Goal: Task Accomplishment & Management: Manage account settings

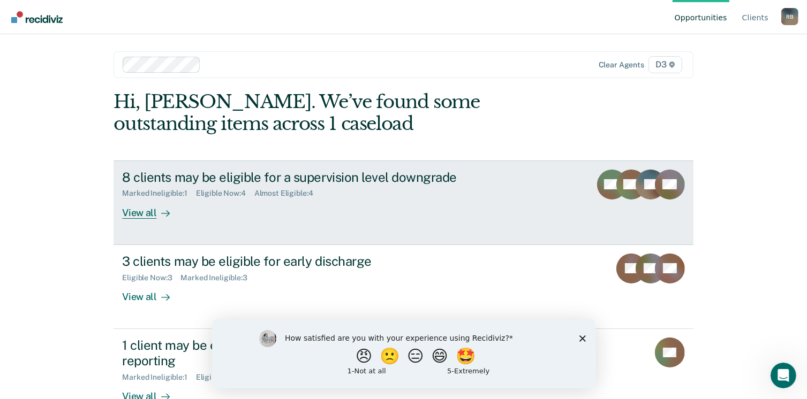
click at [397, 204] on div "8 clients may be eligible for a supervision level downgrade Marked Ineligible :…" at bounding box center [322, 194] width 401 height 49
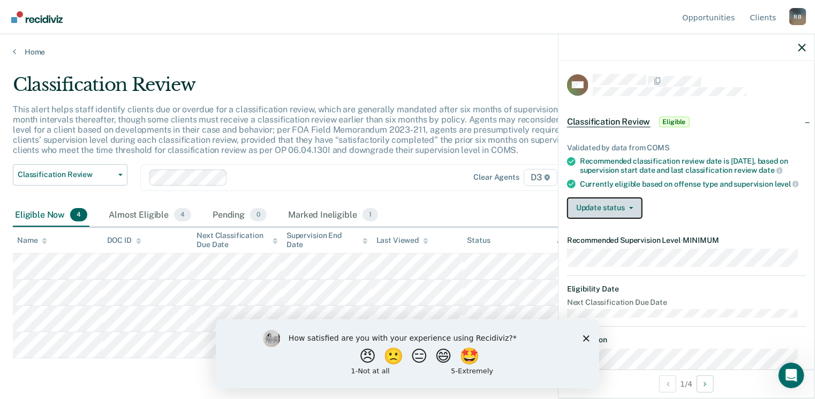
click at [595, 214] on button "Update status" at bounding box center [604, 208] width 75 height 21
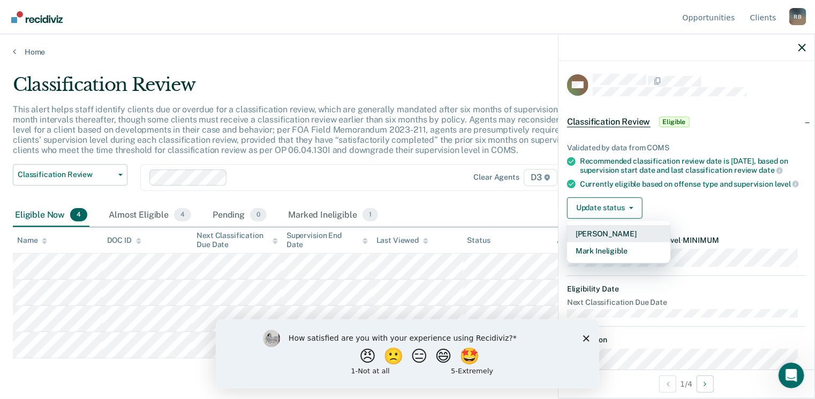
click at [596, 242] on button "[PERSON_NAME]" at bounding box center [618, 233] width 103 height 17
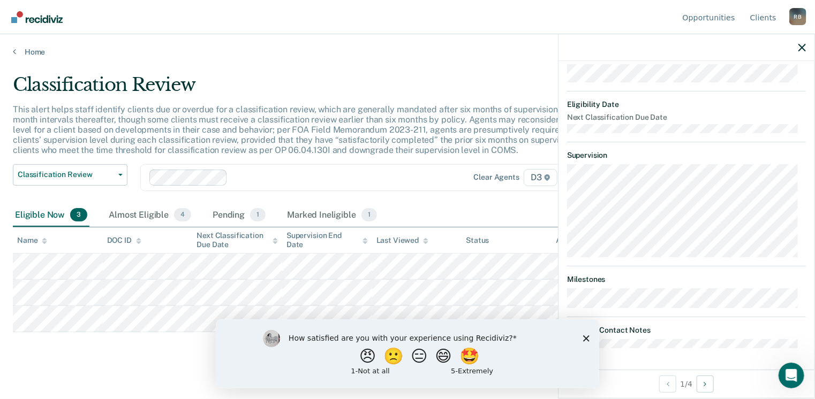
scroll to position [243, 0]
click at [355, 357] on button "😠" at bounding box center [367, 355] width 25 height 21
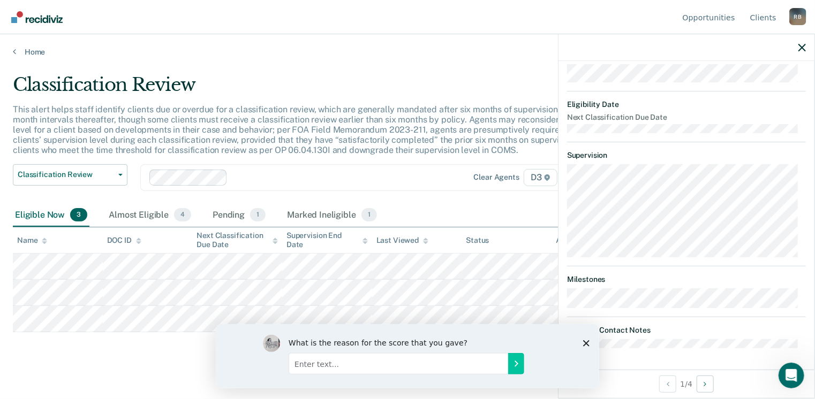
click at [350, 363] on input "Enter text..." at bounding box center [397, 363] width 219 height 21
type input "Duplicate work"
click at [515, 361] on icon "Submit your response" at bounding box center [515, 363] width 9 height 9
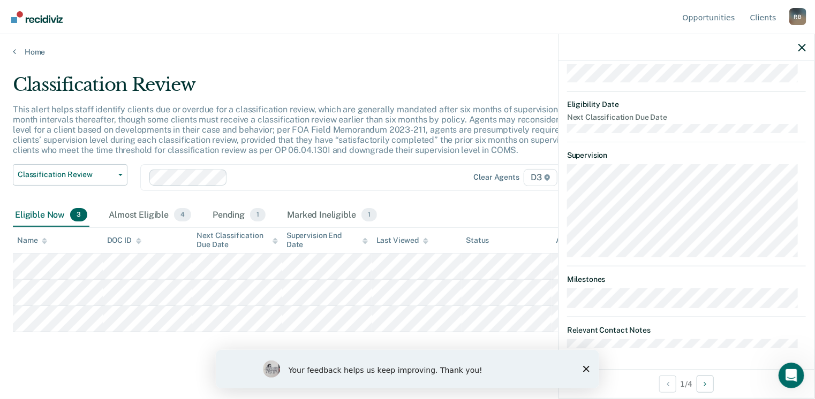
click at [589, 369] on div "Your feedback helps us keep improving. Thank you!" at bounding box center [406, 369] width 383 height 39
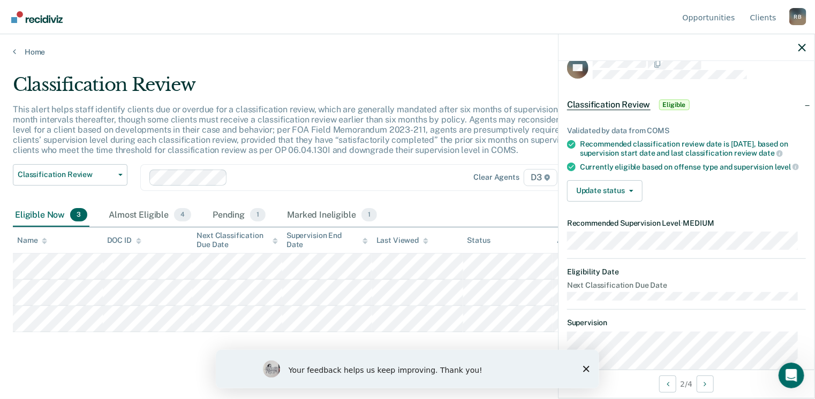
scroll to position [0, 0]
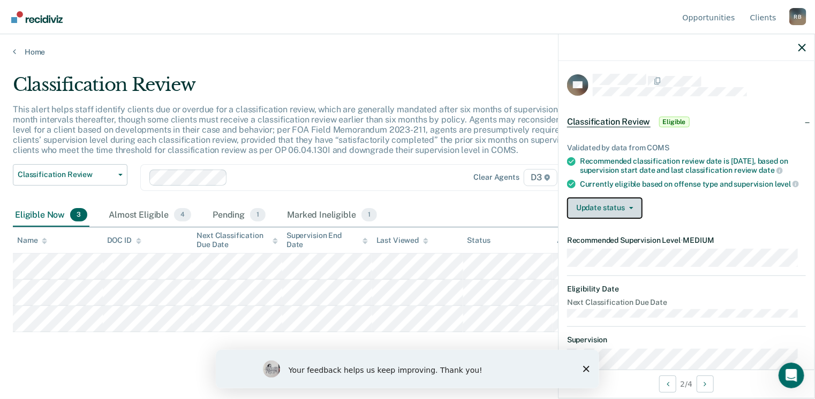
click at [638, 209] on button "Update status" at bounding box center [604, 208] width 75 height 21
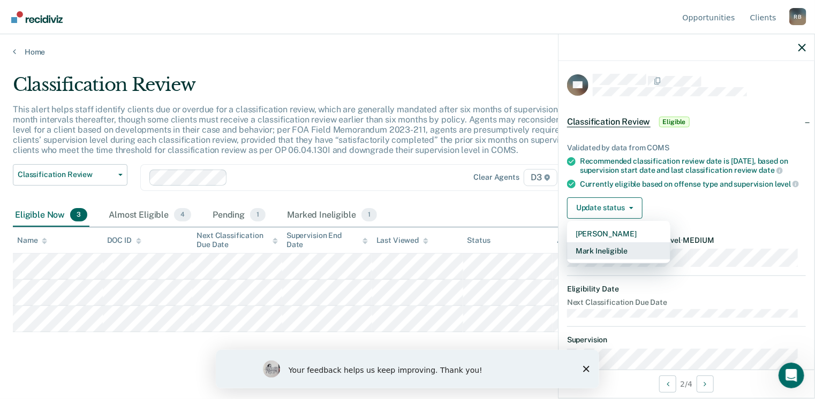
click at [610, 260] on button "Mark Ineligible" at bounding box center [618, 250] width 103 height 17
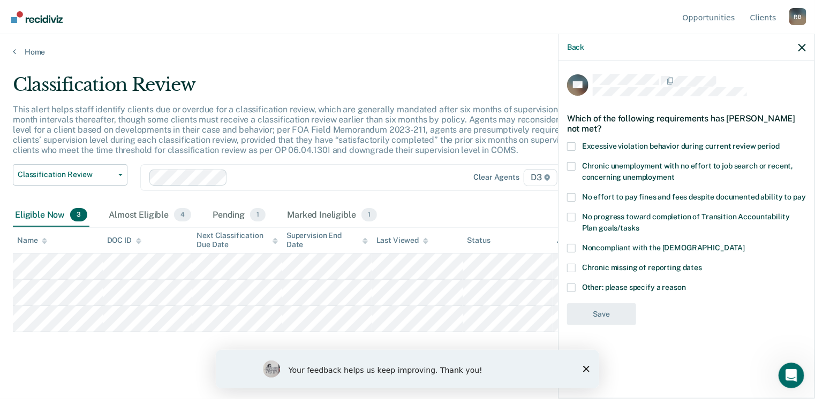
click at [567, 244] on span at bounding box center [571, 248] width 9 height 9
click at [745, 244] on input "Noncompliant with the [DEMOGRAPHIC_DATA]" at bounding box center [745, 244] width 0 height 0
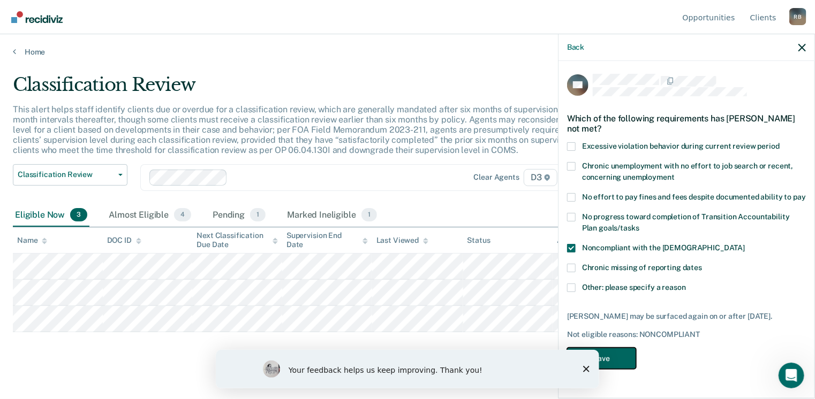
click at [612, 360] on button "Save" at bounding box center [601, 359] width 69 height 22
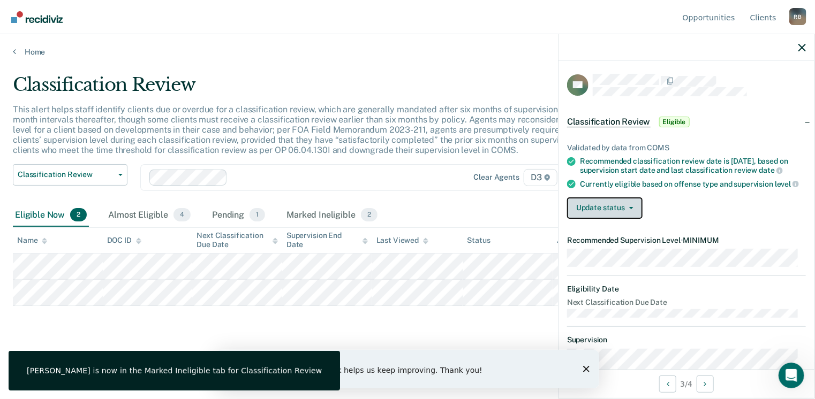
click at [634, 217] on button "Update status" at bounding box center [604, 208] width 75 height 21
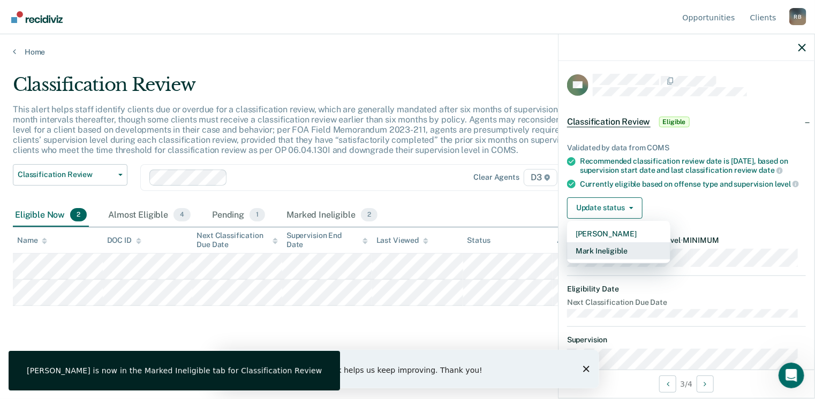
click at [625, 255] on button "Mark Ineligible" at bounding box center [618, 250] width 103 height 17
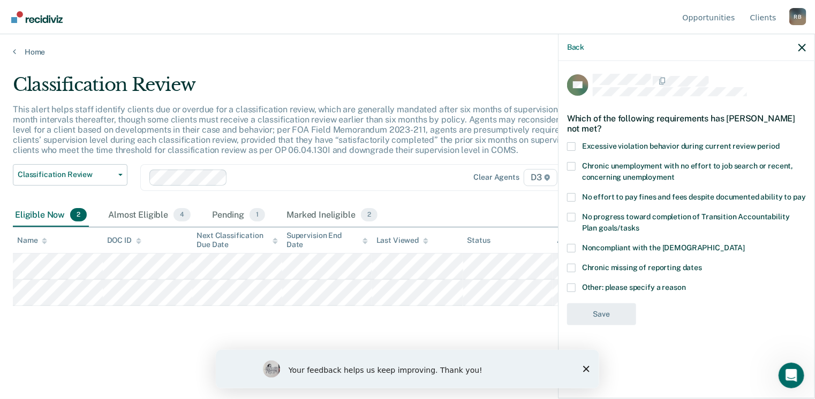
click at [568, 285] on span at bounding box center [571, 288] width 9 height 9
click at [686, 284] on input "Other: please specify a reason" at bounding box center [686, 284] width 0 height 0
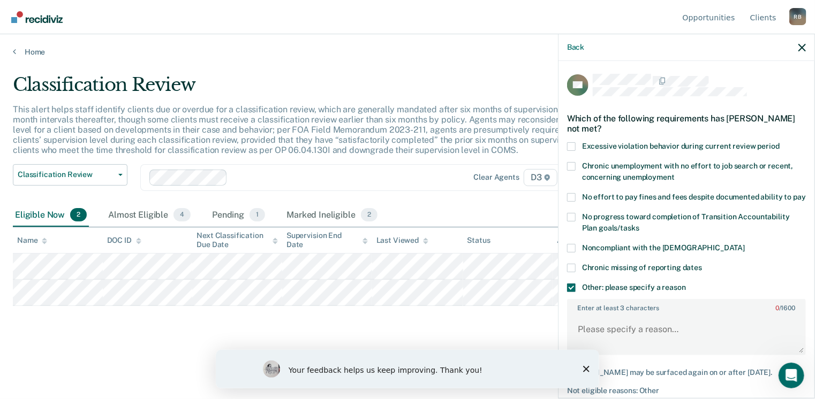
click at [583, 367] on polygon "Close survey" at bounding box center [585, 369] width 6 height 6
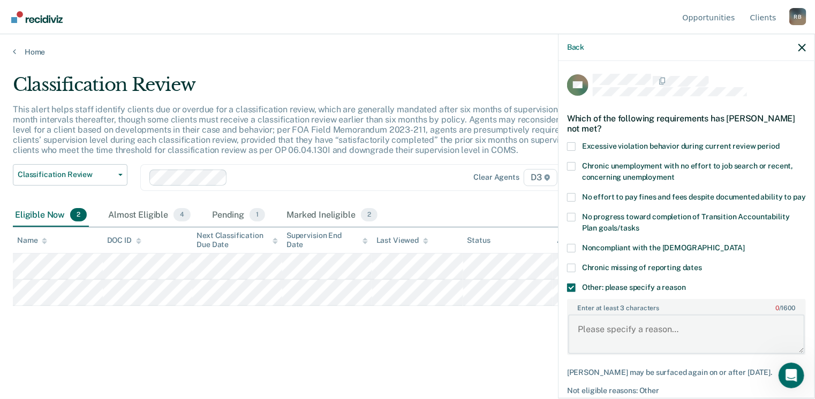
click at [602, 350] on textarea "Enter at least 3 characters 0 / 1600" at bounding box center [686, 335] width 237 height 40
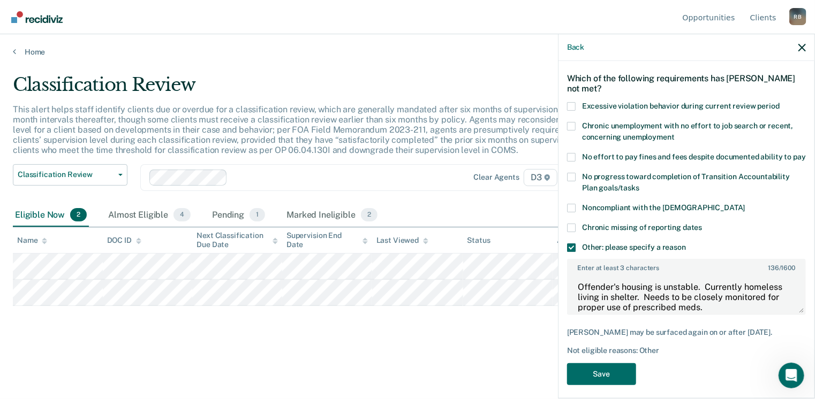
scroll to position [57, 0]
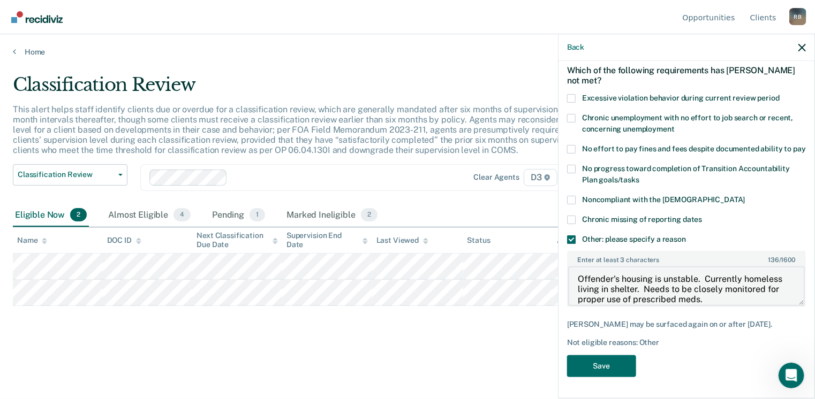
click at [762, 299] on textarea "Offender's housing is unstable. Currently homeless living in shelter. Needs to …" at bounding box center [686, 287] width 237 height 40
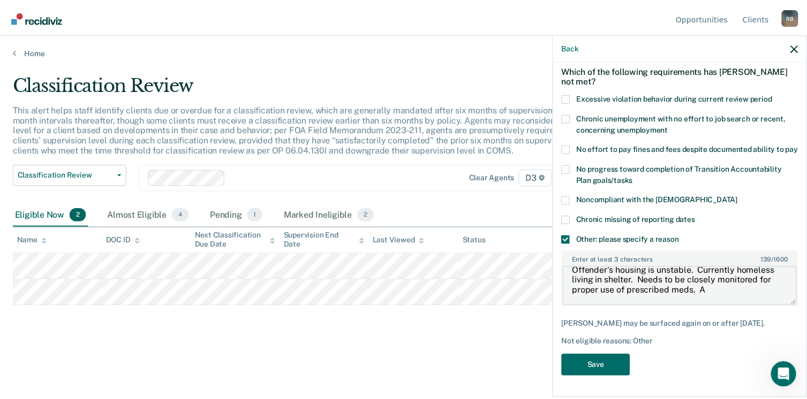
scroll to position [10, 0]
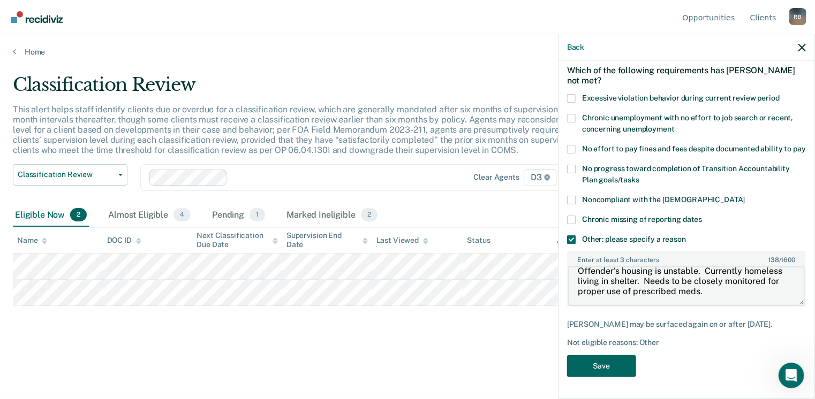
type textarea "Offender's housing is unstable. Currently homeless living in shelter. Needs to …"
click at [614, 373] on button "Save" at bounding box center [601, 366] width 69 height 22
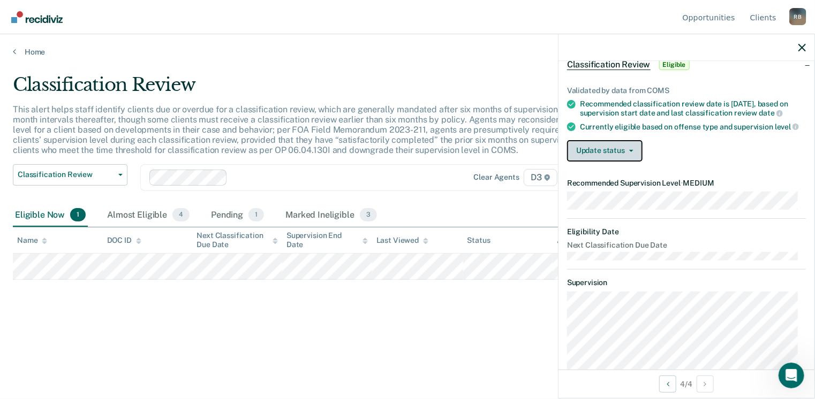
click at [612, 162] on button "Update status" at bounding box center [604, 150] width 75 height 21
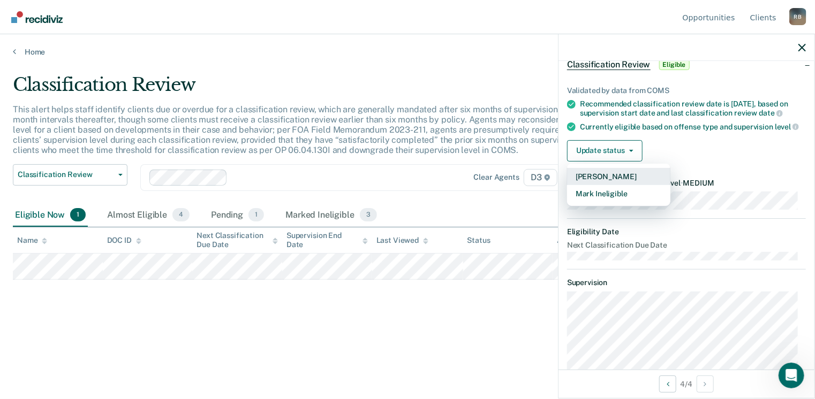
click at [611, 180] on button "[PERSON_NAME]" at bounding box center [618, 176] width 103 height 17
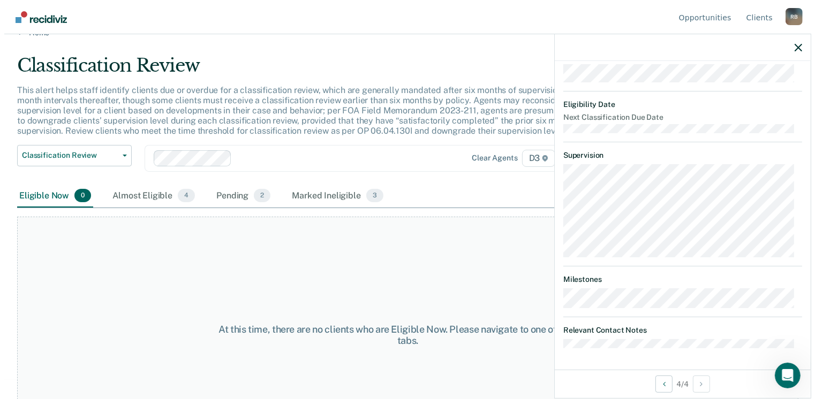
scroll to position [0, 0]
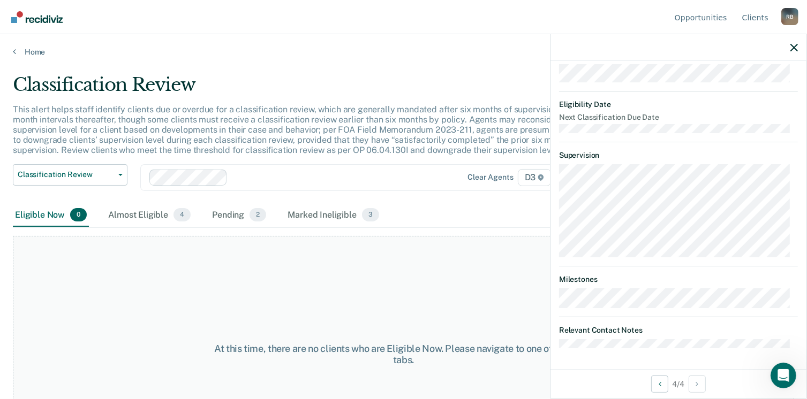
click at [800, 56] on div at bounding box center [678, 47] width 256 height 27
click at [795, 48] on icon "button" at bounding box center [793, 47] width 7 height 7
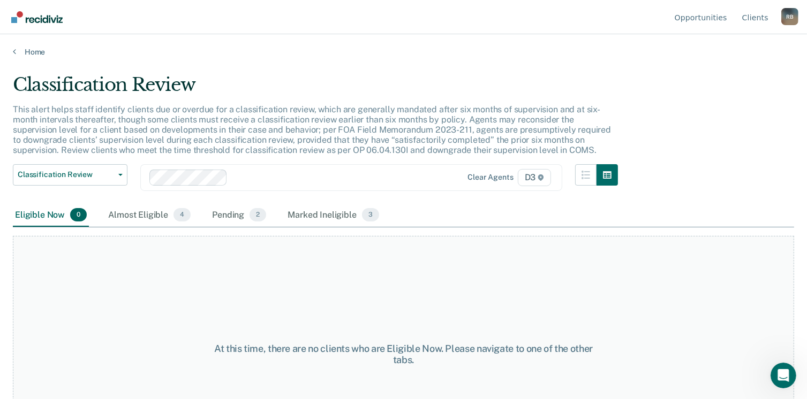
click at [206, 245] on div "At this time, there are no clients who are Eligible Now. Please navigate to one…" at bounding box center [403, 354] width 781 height 237
drag, startPoint x: 206, startPoint y: 245, endPoint x: 163, endPoint y: 283, distance: 57.6
click at [163, 283] on div "At this time, there are no clients who are Eligible Now. Please navigate to one…" at bounding box center [403, 354] width 781 height 237
click at [27, 54] on link "Home" at bounding box center [403, 52] width 781 height 10
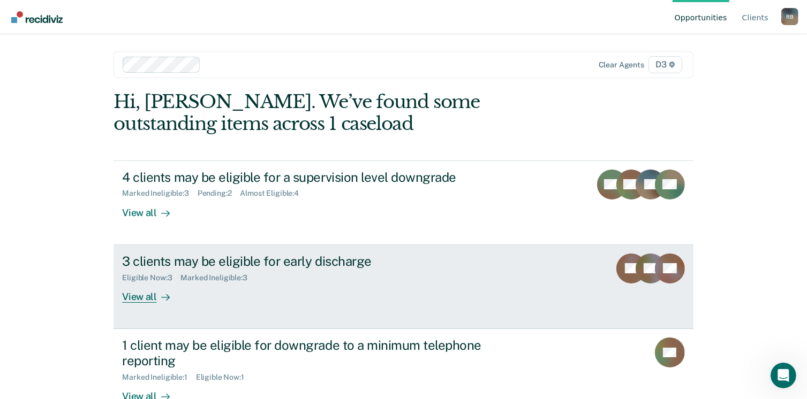
click at [162, 266] on div "3 clients may be eligible for early discharge" at bounding box center [310, 262] width 376 height 16
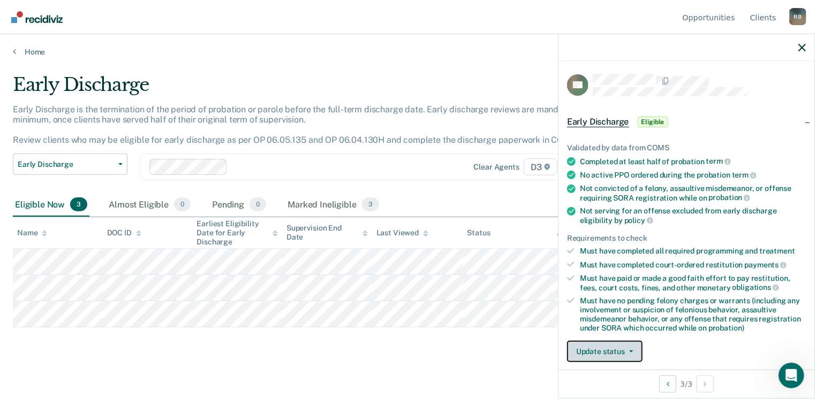
click at [613, 351] on button "Update status" at bounding box center [604, 351] width 75 height 21
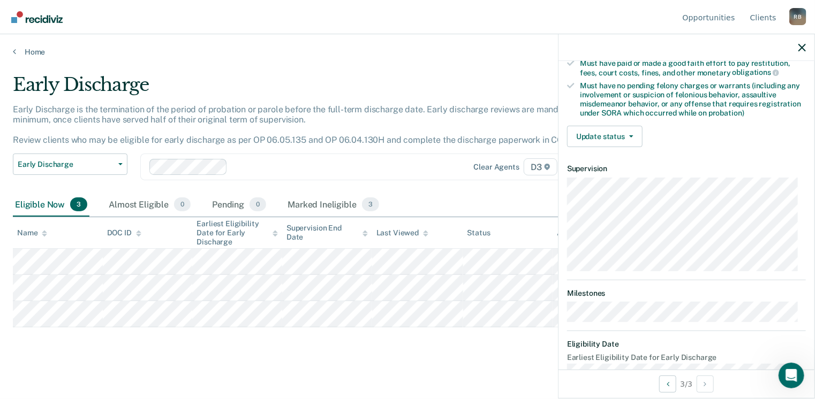
scroll to position [213, 0]
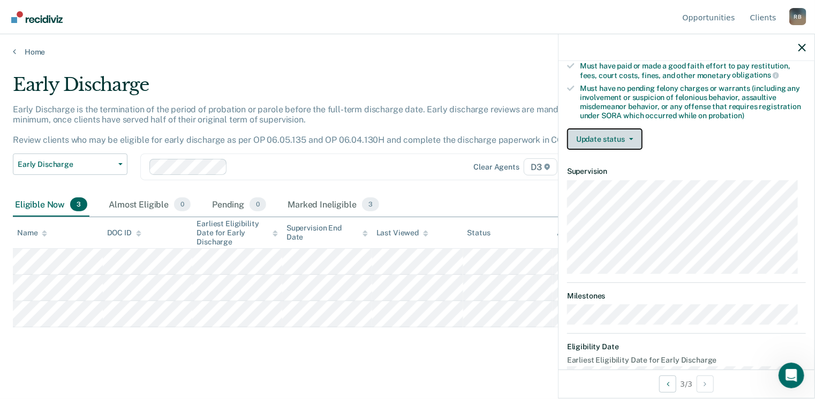
click at [606, 137] on button "Update status" at bounding box center [604, 138] width 75 height 21
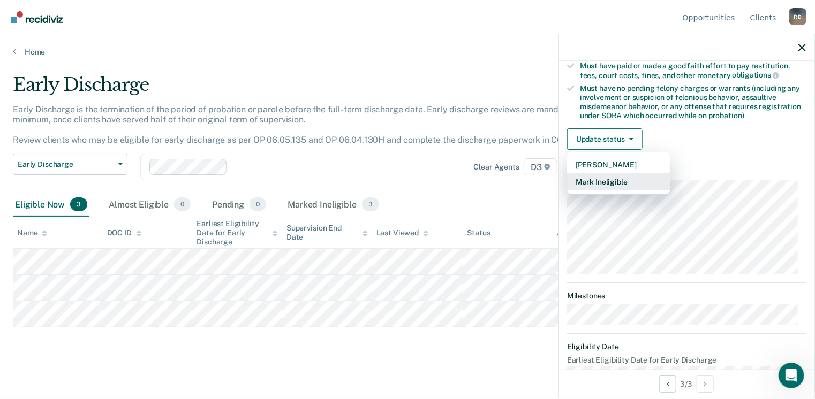
click at [604, 178] on button "Mark Ineligible" at bounding box center [618, 181] width 103 height 17
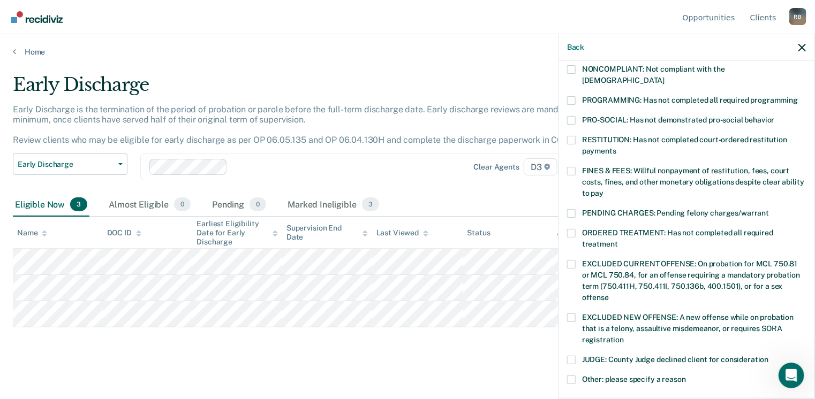
click at [573, 167] on span at bounding box center [571, 171] width 9 height 9
click at [603, 189] on input "FINES & FEES: Willful nonpayment of restitution, fees, court costs, fines, and …" at bounding box center [603, 189] width 0 height 0
click at [570, 229] on span at bounding box center [571, 233] width 9 height 9
click at [618, 240] on input "ORDERED TREATMENT: Has not completed all required treatment" at bounding box center [618, 240] width 0 height 0
click at [803, 272] on div "AS Which of the following requirements has [PERSON_NAME] not met? [MEDICAL_DATA…" at bounding box center [686, 229] width 256 height 336
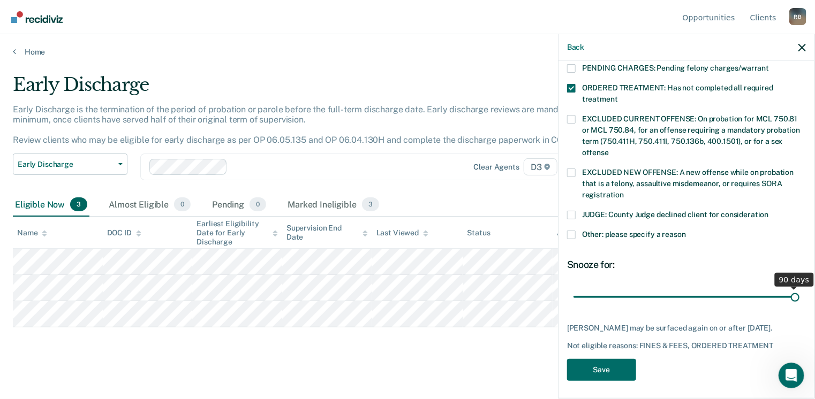
scroll to position [348, 0]
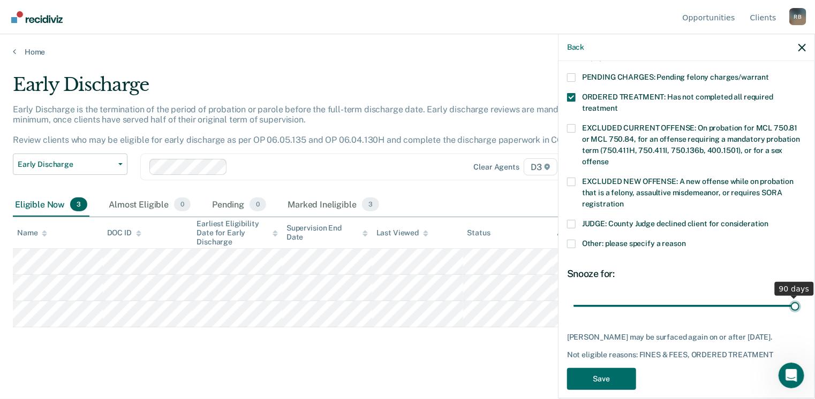
drag, startPoint x: 650, startPoint y: 286, endPoint x: 817, endPoint y: 281, distance: 167.6
type input "90"
click at [799, 297] on input "range" at bounding box center [686, 306] width 226 height 19
click at [602, 368] on button "Save" at bounding box center [601, 379] width 69 height 22
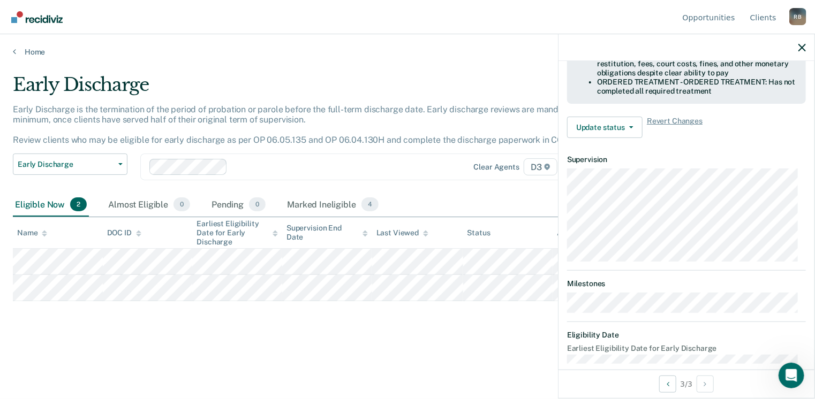
click at [427, 307] on div "Early Discharge Early Discharge is the termination of the period of probation o…" at bounding box center [407, 196] width 789 height 245
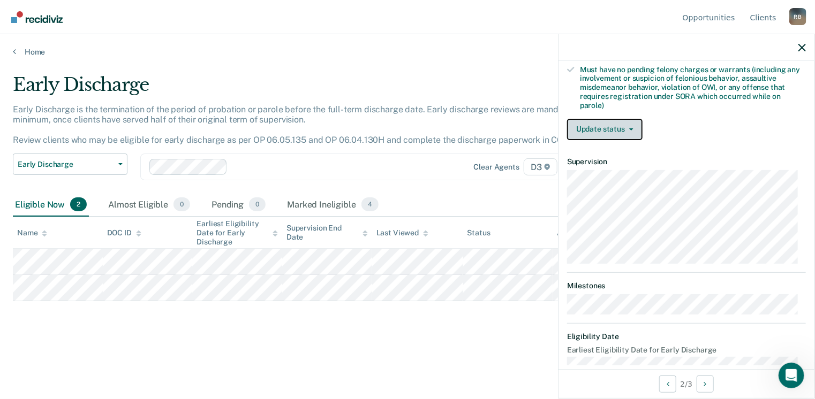
click at [615, 123] on button "Update status" at bounding box center [604, 129] width 75 height 21
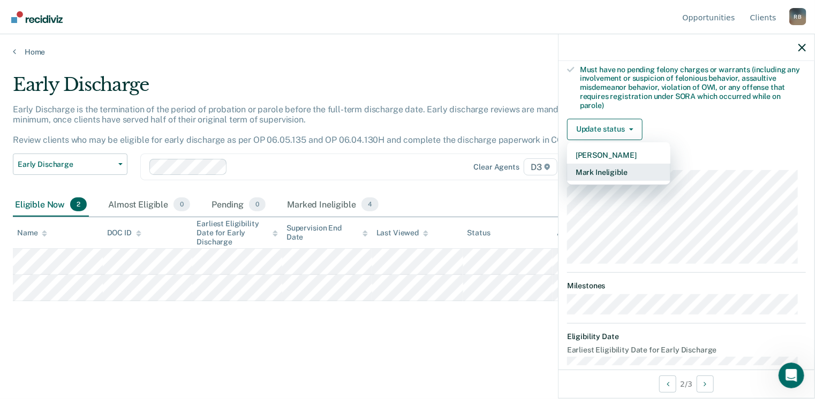
click at [616, 172] on button "Mark Ineligible" at bounding box center [618, 172] width 103 height 17
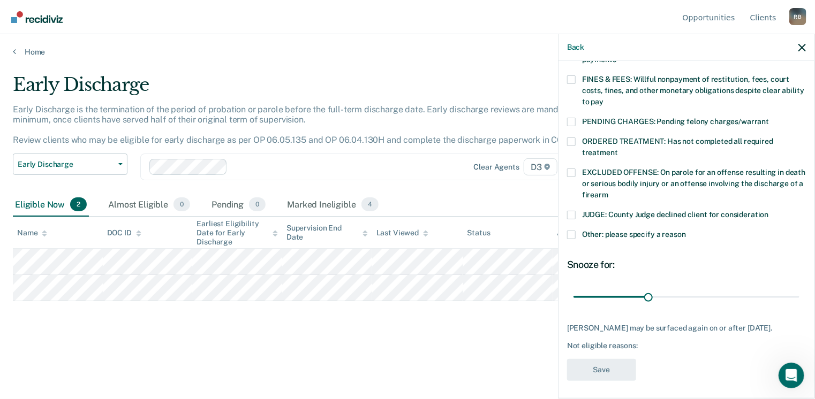
click at [574, 75] on span at bounding box center [571, 79] width 9 height 9
click at [603, 98] on input "FINES & FEES: Willful nonpayment of restitution, fees, court costs, fines, and …" at bounding box center [603, 98] width 0 height 0
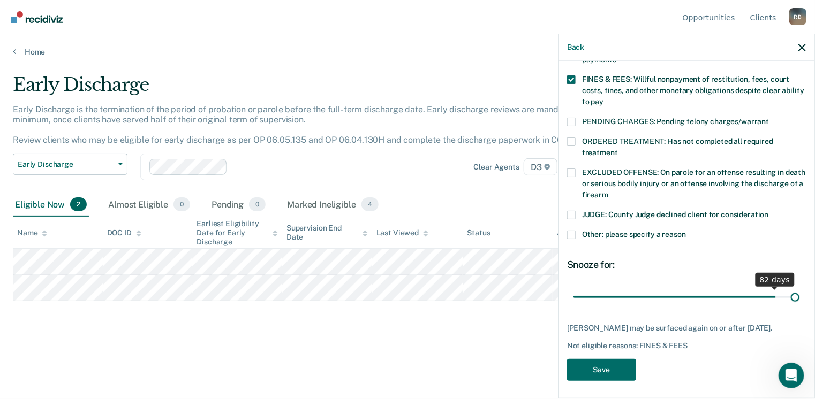
scroll to position [295, 0]
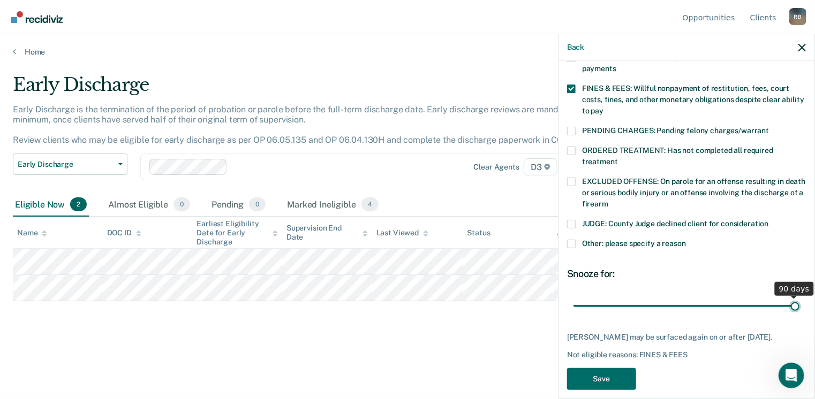
drag, startPoint x: 646, startPoint y: 283, endPoint x: 816, endPoint y: 280, distance: 170.3
type input "90"
click at [799, 297] on input "range" at bounding box center [686, 306] width 226 height 19
click at [604, 368] on button "Save" at bounding box center [601, 379] width 69 height 22
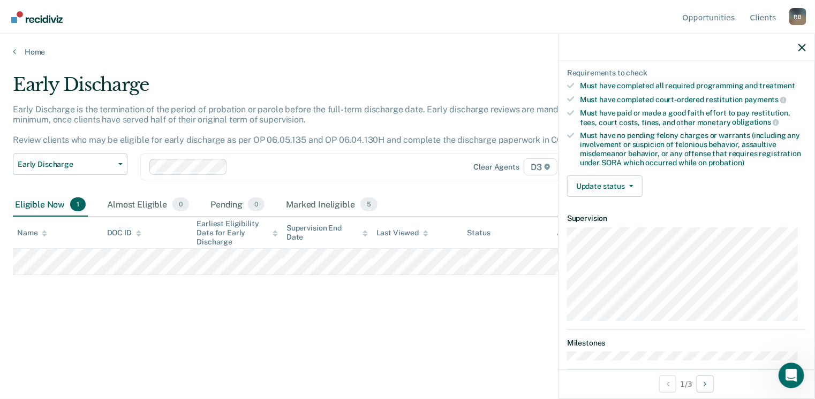
scroll to position [165, 0]
click at [606, 188] on button "Update status" at bounding box center [604, 186] width 75 height 21
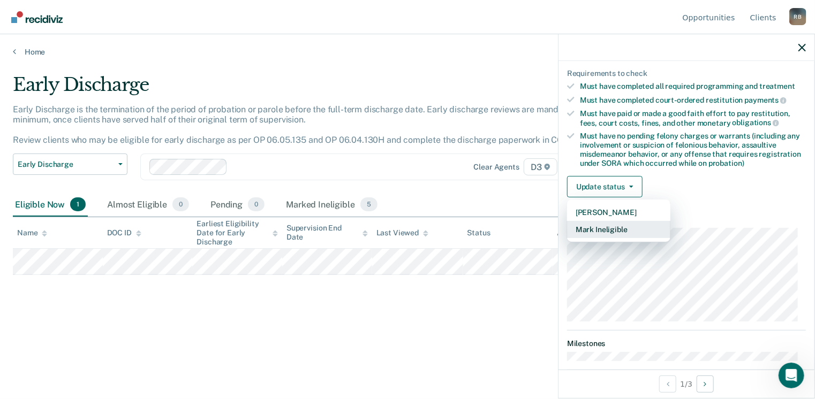
click at [602, 225] on button "Mark Ineligible" at bounding box center [618, 229] width 103 height 17
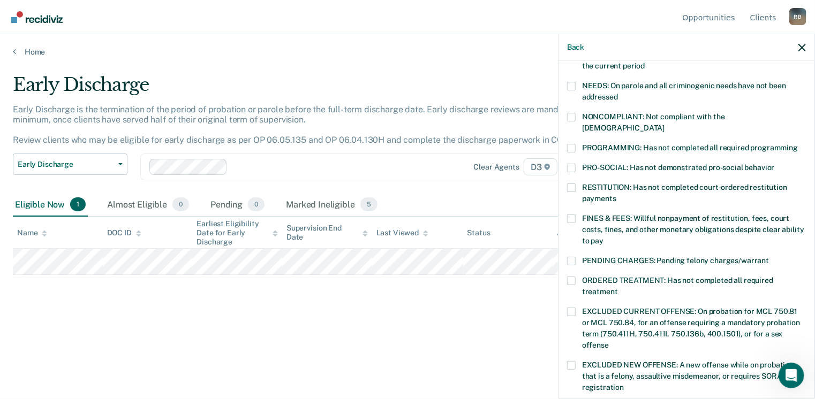
click at [572, 215] on span at bounding box center [571, 219] width 9 height 9
click at [603, 237] on input "FINES & FEES: Willful nonpayment of restitution, fees, court costs, fines, and …" at bounding box center [603, 237] width 0 height 0
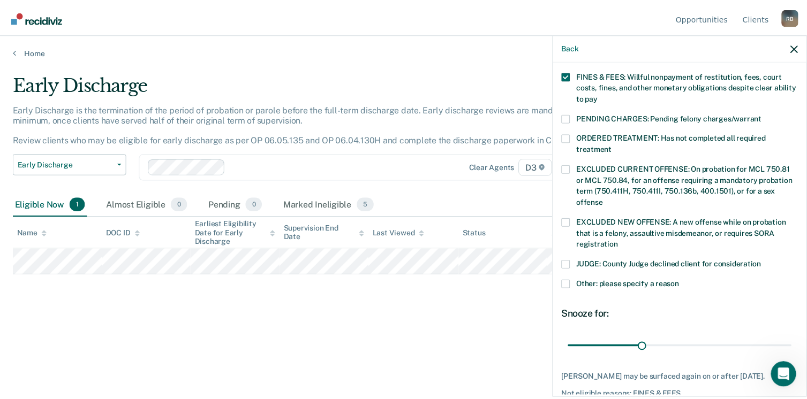
scroll to position [358, 0]
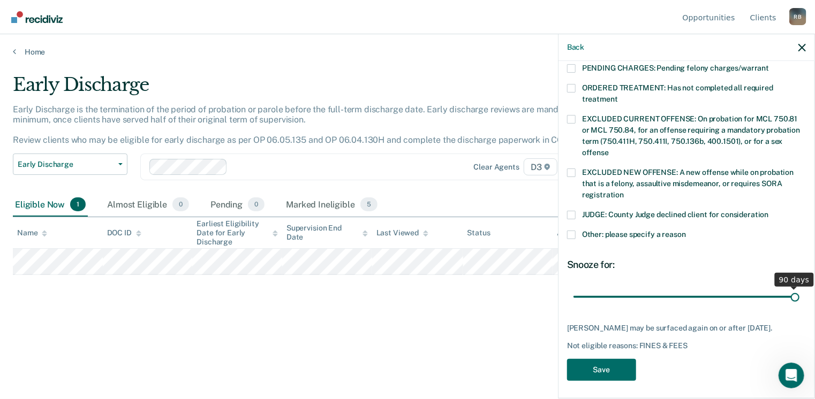
drag, startPoint x: 649, startPoint y: 285, endPoint x: 818, endPoint y: 279, distance: 169.3
type input "90"
click at [799, 288] on input "range" at bounding box center [686, 297] width 226 height 19
click at [612, 368] on button "Save" at bounding box center [601, 370] width 69 height 22
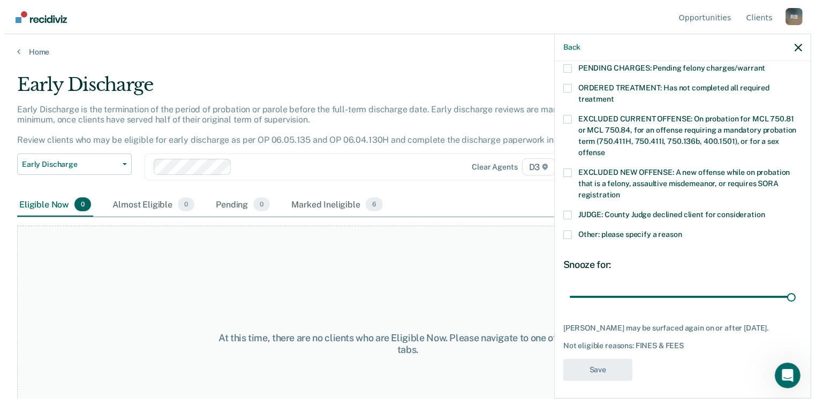
scroll to position [331, 0]
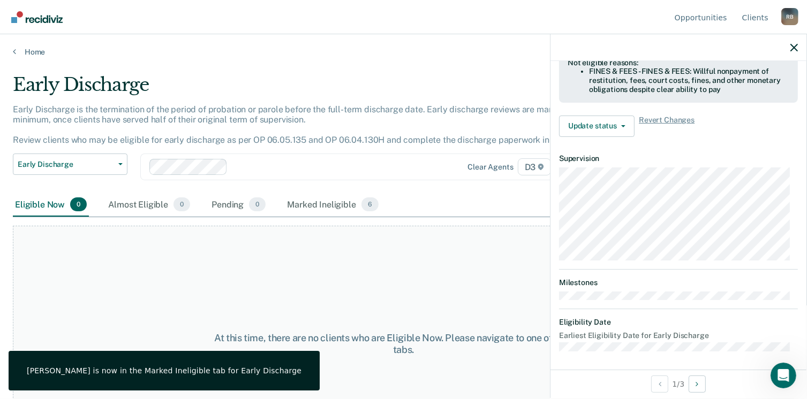
click at [327, 236] on div "At this time, there are no clients who are Eligible Now. Please navigate to one…" at bounding box center [403, 344] width 781 height 237
click at [28, 51] on link "Home" at bounding box center [403, 52] width 781 height 10
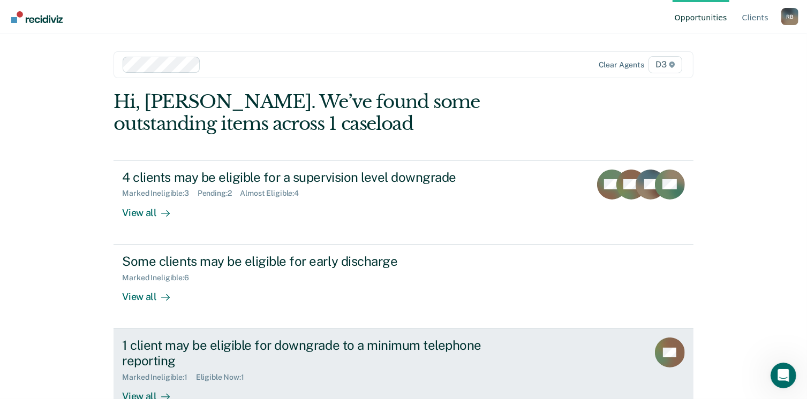
click at [365, 350] on div "1 client may be eligible for downgrade to a minimum telephone reporting" at bounding box center [310, 353] width 376 height 31
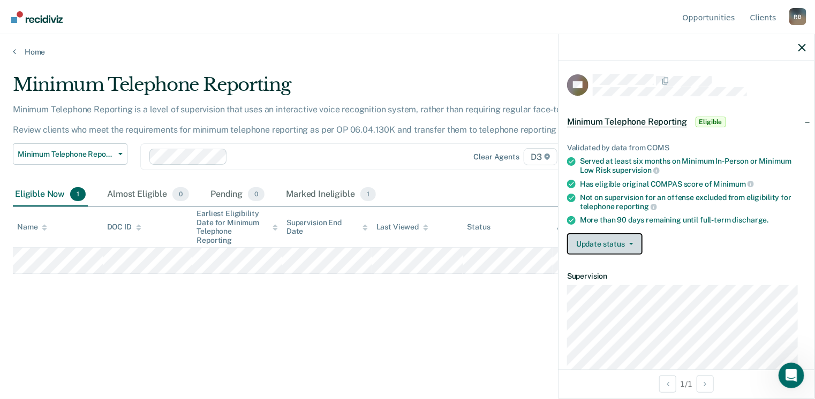
click at [590, 244] on button "Update status" at bounding box center [604, 243] width 75 height 21
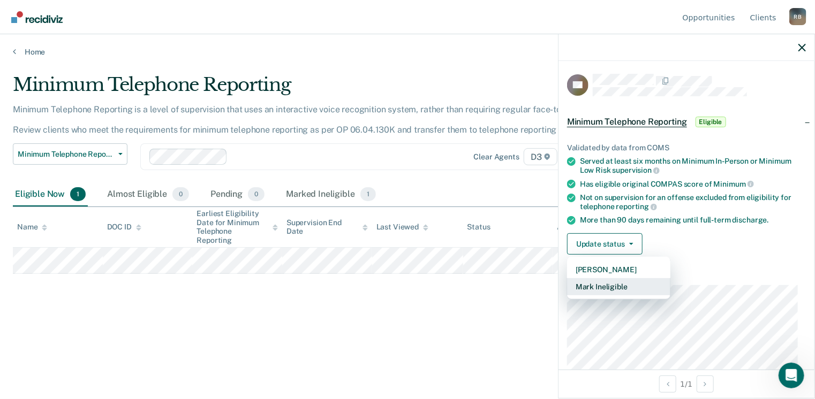
click at [596, 289] on button "Mark Ineligible" at bounding box center [618, 286] width 103 height 17
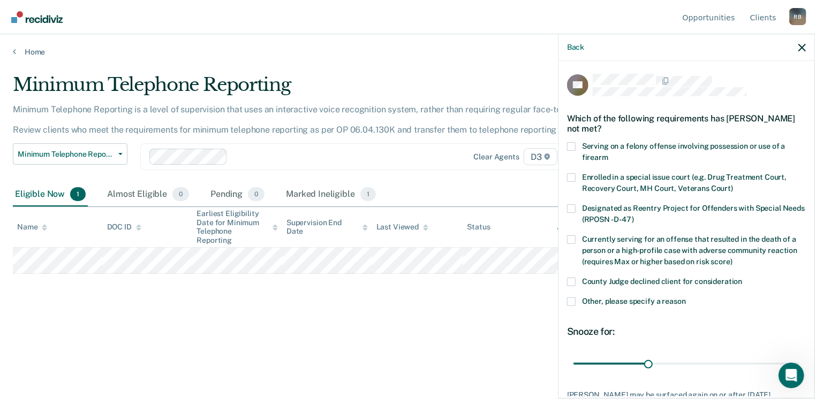
click at [572, 304] on span at bounding box center [571, 302] width 9 height 9
click at [686, 298] on input "Other, please specify a reason" at bounding box center [686, 298] width 0 height 0
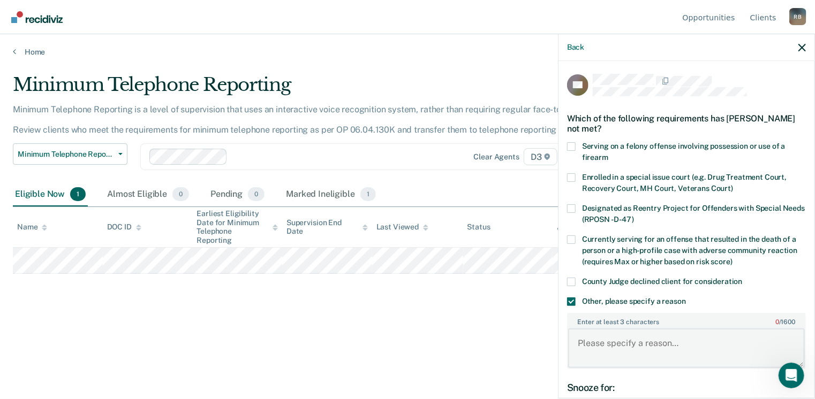
click at [587, 342] on textarea "Enter at least 3 characters 0 / 1600" at bounding box center [686, 349] width 237 height 40
click at [571, 283] on span at bounding box center [571, 282] width 9 height 9
click at [742, 278] on input "County Judge declined client for consideration" at bounding box center [742, 278] width 0 height 0
click at [575, 303] on span at bounding box center [571, 302] width 9 height 9
click at [686, 298] on input "Other, please specify a reason" at bounding box center [686, 298] width 0 height 0
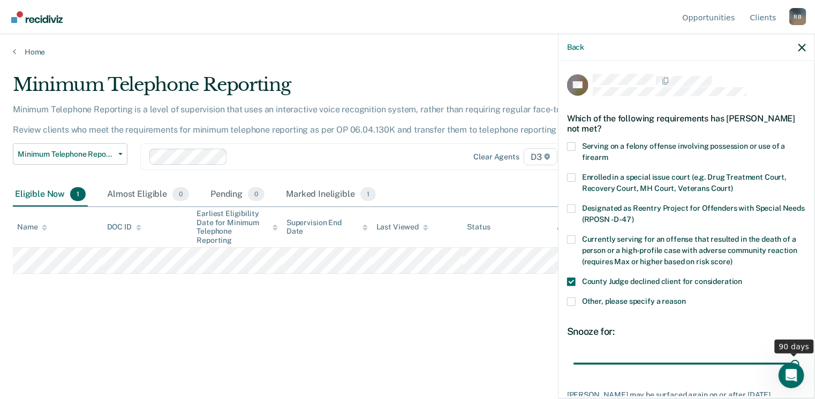
drag, startPoint x: 644, startPoint y: 363, endPoint x: 801, endPoint y: 362, distance: 156.3
type input "90"
click at [799, 362] on input "range" at bounding box center [686, 364] width 226 height 19
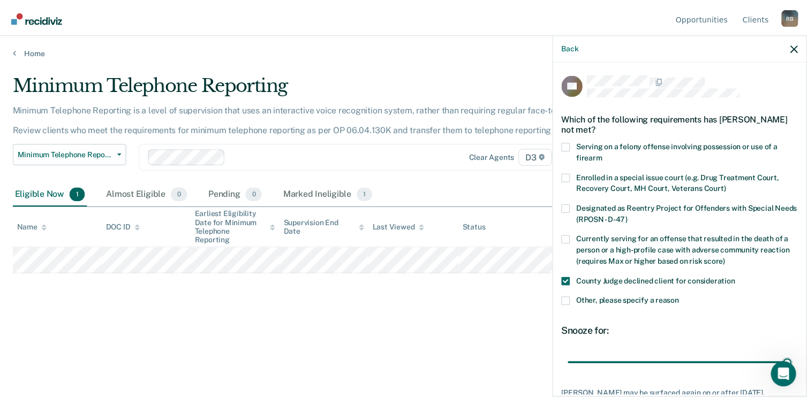
scroll to position [69, 0]
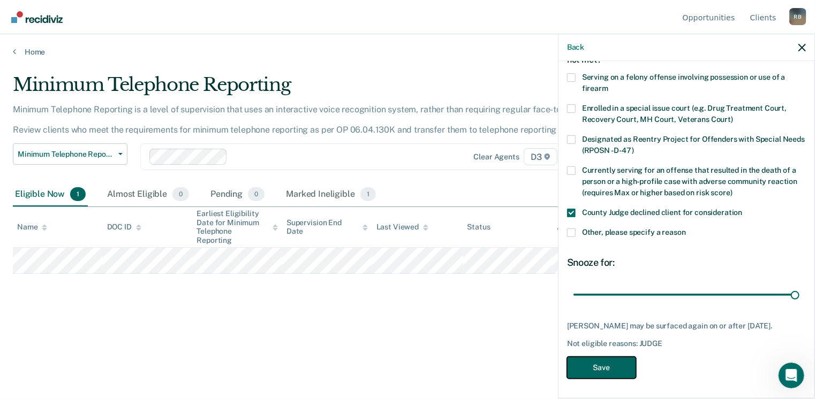
click at [596, 367] on button "Save" at bounding box center [601, 368] width 69 height 22
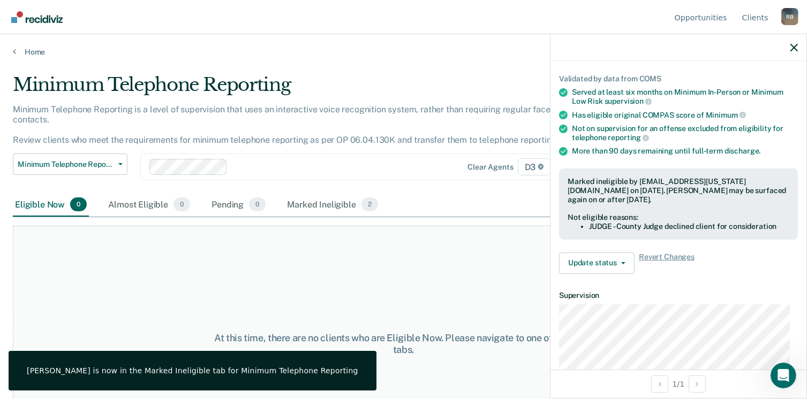
click at [27, 57] on main "Minimum Telephone Reporting Minimum Telephone Reporting is a level of supervisi…" at bounding box center [403, 226] width 807 height 339
click at [24, 49] on link "Home" at bounding box center [403, 52] width 781 height 10
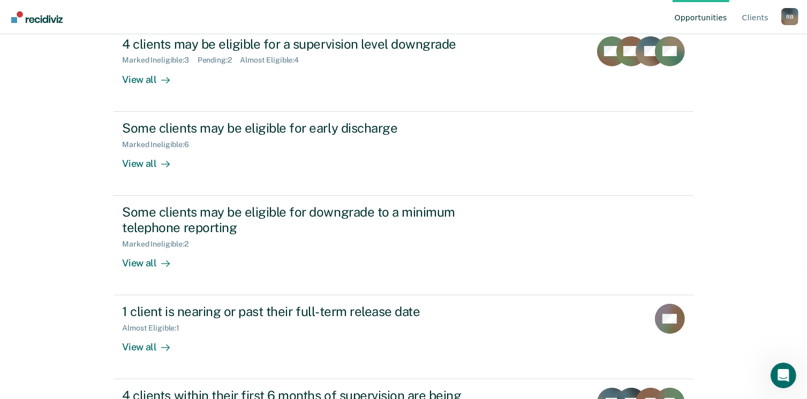
scroll to position [212, 0]
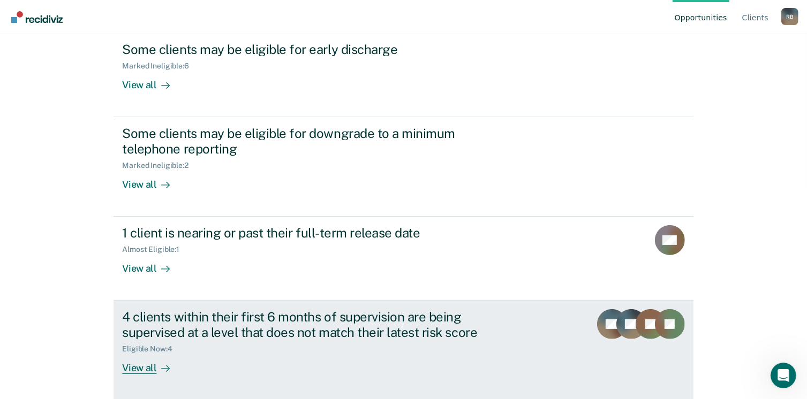
click at [222, 336] on div "4 clients within their first 6 months of supervision are being supervised at a …" at bounding box center [310, 324] width 376 height 31
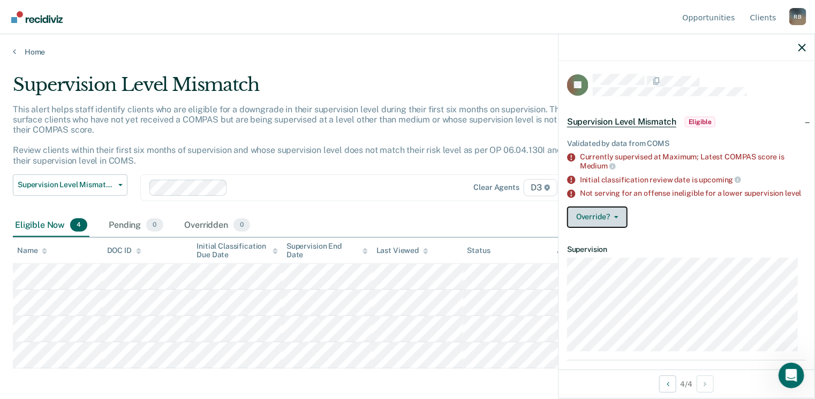
click at [621, 225] on button "Override?" at bounding box center [597, 217] width 60 height 21
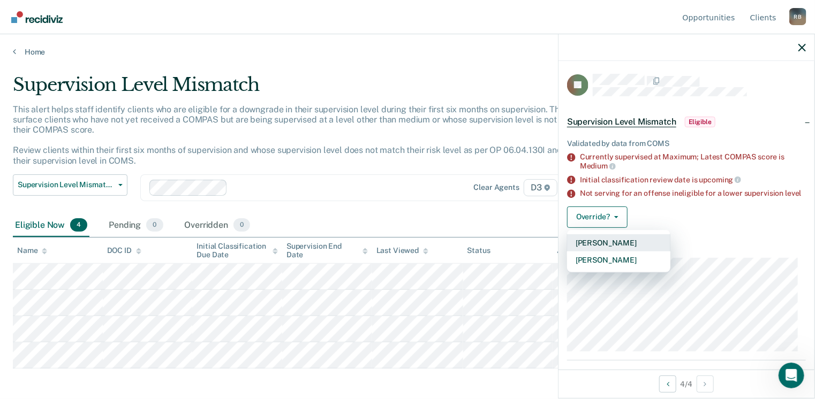
click at [619, 249] on button "[PERSON_NAME]" at bounding box center [618, 242] width 103 height 17
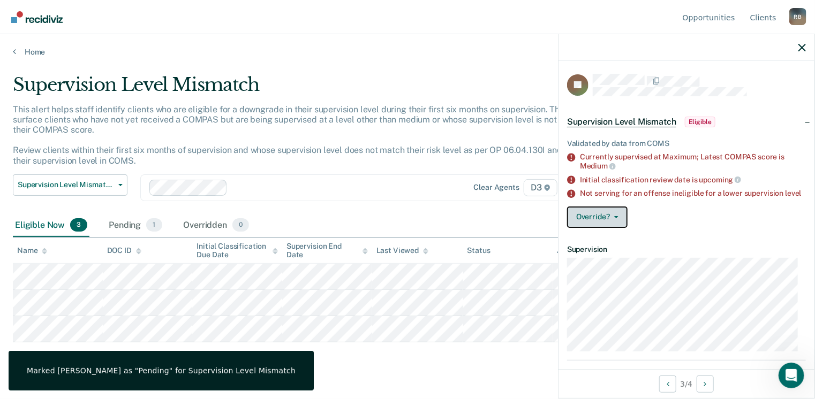
click at [612, 218] on span "button" at bounding box center [614, 217] width 9 height 2
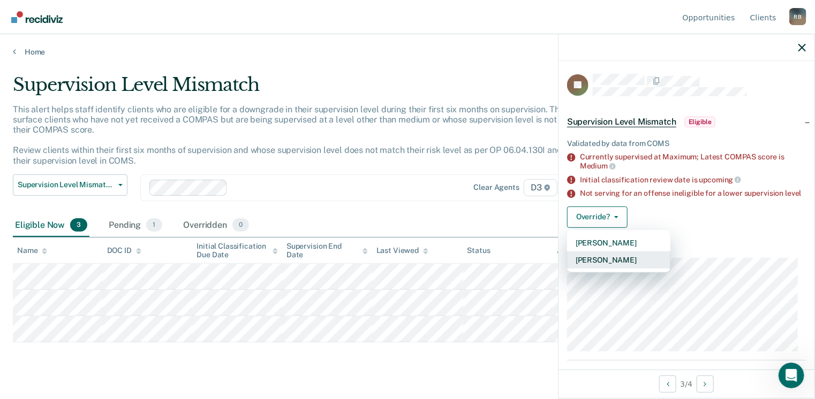
click at [611, 267] on button "[PERSON_NAME]" at bounding box center [618, 260] width 103 height 17
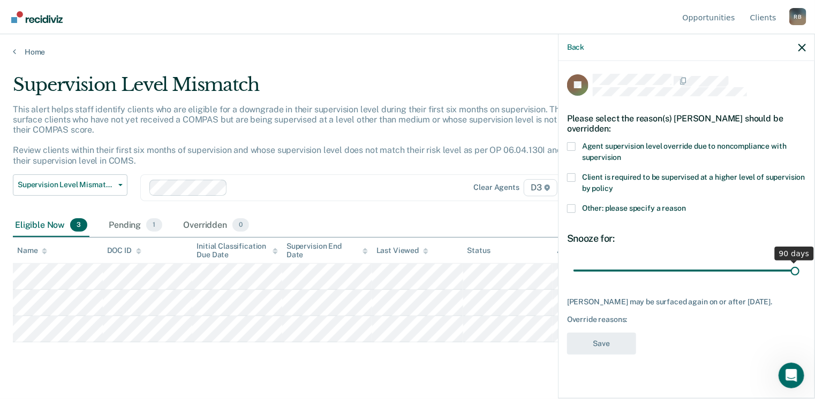
drag, startPoint x: 649, startPoint y: 270, endPoint x: 818, endPoint y: 268, distance: 169.2
type input "90"
click at [799, 268] on input "range" at bounding box center [686, 271] width 226 height 19
click at [574, 143] on span at bounding box center [571, 146] width 9 height 9
click at [621, 154] on input "Agent supervision level override due to noncompliance with supervision" at bounding box center [621, 154] width 0 height 0
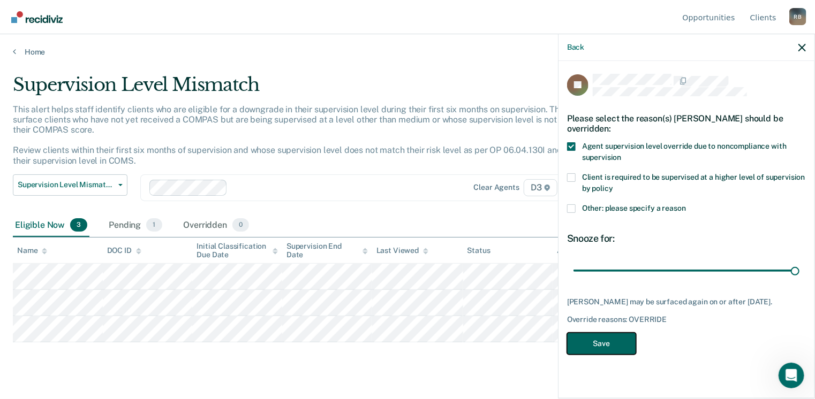
click at [603, 350] on button "Save" at bounding box center [601, 344] width 69 height 22
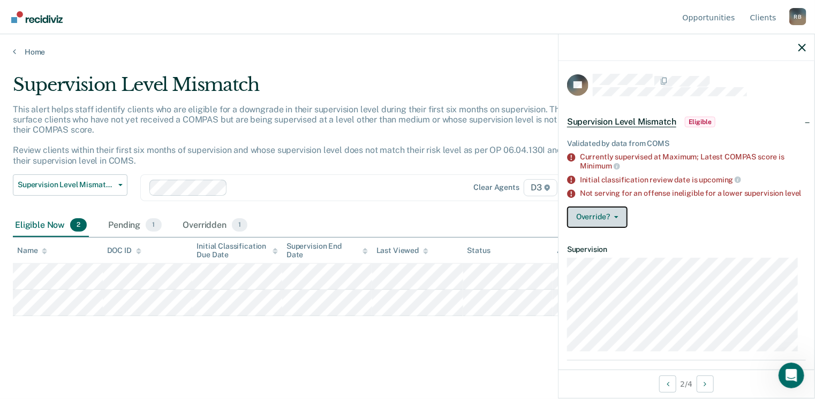
click at [615, 218] on button "Override?" at bounding box center [597, 217] width 60 height 21
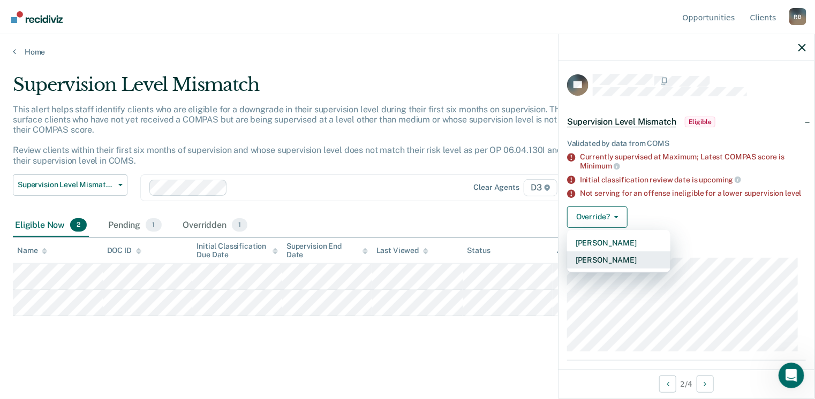
click at [610, 269] on button "[PERSON_NAME]" at bounding box center [618, 260] width 103 height 17
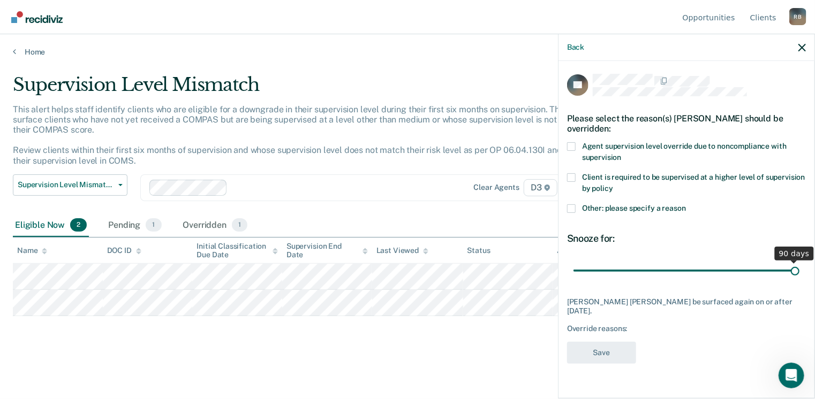
drag, startPoint x: 649, startPoint y: 272, endPoint x: 798, endPoint y: 270, distance: 149.4
type input "90"
click at [798, 270] on input "range" at bounding box center [686, 271] width 226 height 19
click at [568, 145] on span at bounding box center [571, 146] width 9 height 9
click at [621, 154] on input "Agent supervision level override due to noncompliance with supervision" at bounding box center [621, 154] width 0 height 0
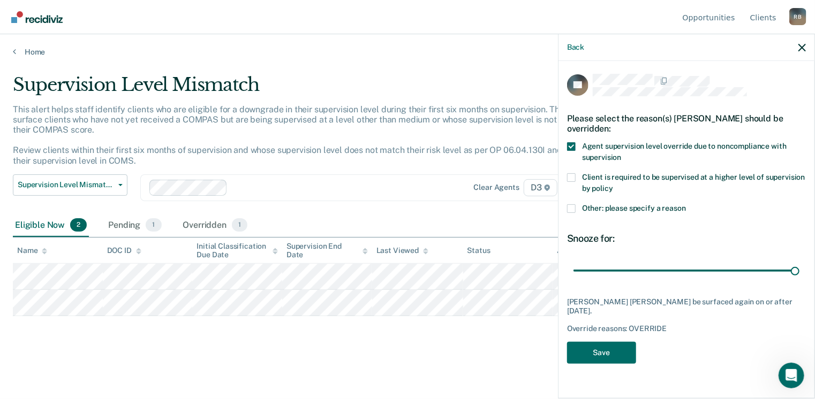
click at [572, 206] on span at bounding box center [571, 208] width 9 height 9
click at [686, 204] on input "Other: please specify a reason" at bounding box center [686, 204] width 0 height 0
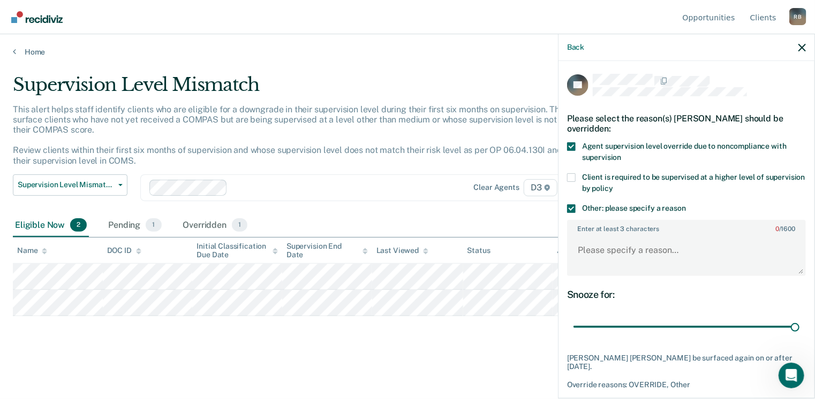
click at [574, 144] on span at bounding box center [571, 146] width 9 height 9
click at [621, 154] on input "Agent supervision level override due to noncompliance with supervision" at bounding box center [621, 154] width 0 height 0
click at [586, 242] on textarea "Enter at least 3 characters 0 / 1600" at bounding box center [686, 256] width 237 height 40
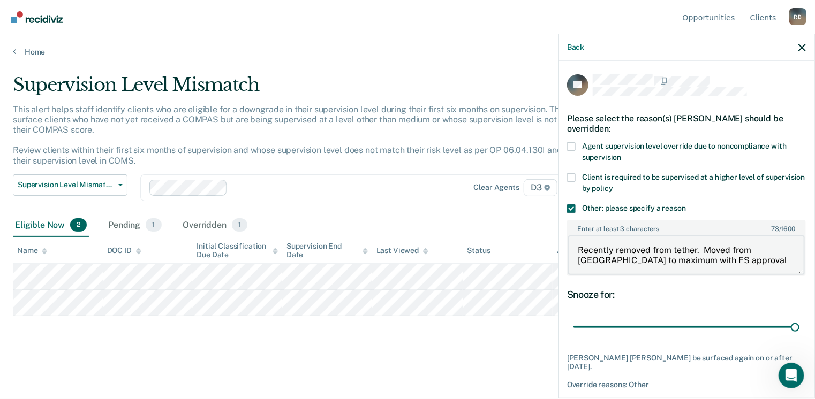
type textarea "Recently removed from tether. Moved from [GEOGRAPHIC_DATA] to maximum with FS a…"
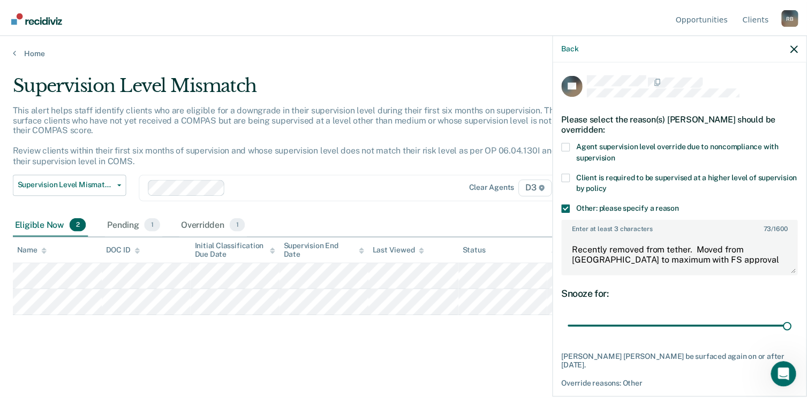
scroll to position [31, 0]
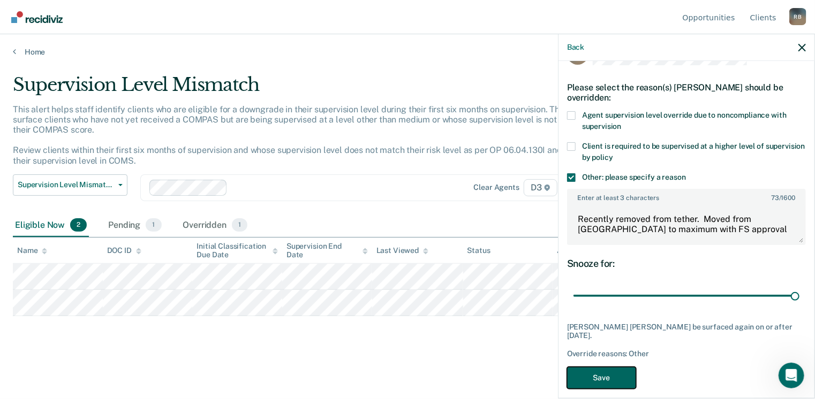
click at [591, 370] on button "Save" at bounding box center [601, 378] width 69 height 22
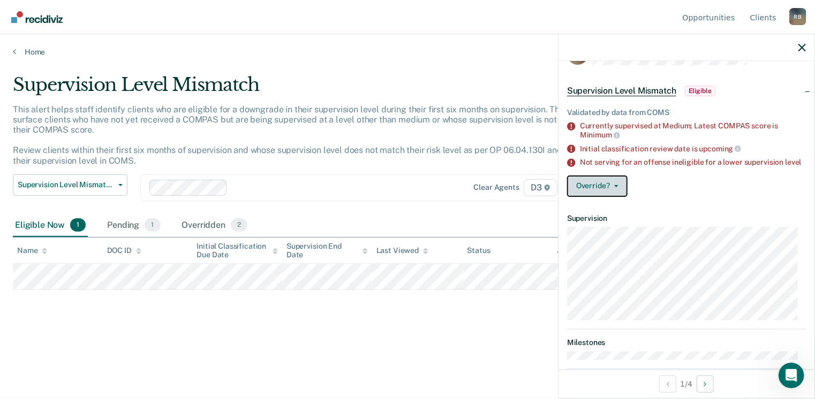
click at [616, 187] on icon "button" at bounding box center [616, 186] width 4 height 2
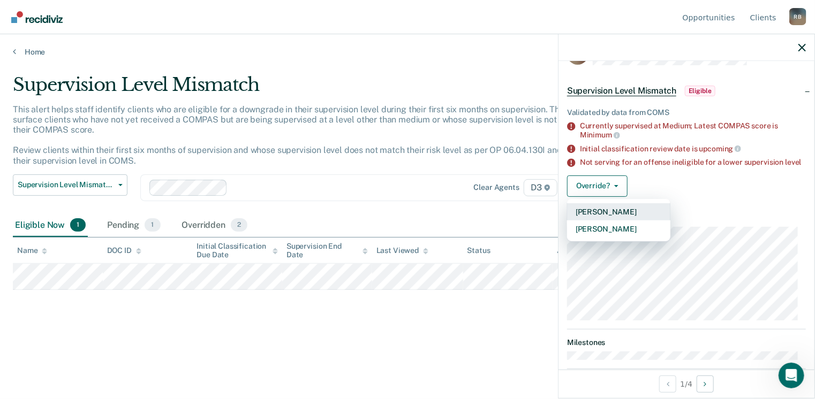
click at [608, 219] on button "[PERSON_NAME]" at bounding box center [618, 211] width 103 height 17
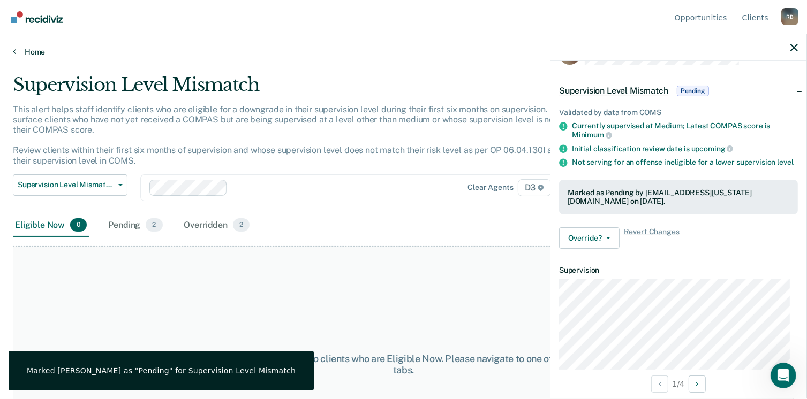
click at [26, 52] on link "Home" at bounding box center [403, 52] width 781 height 10
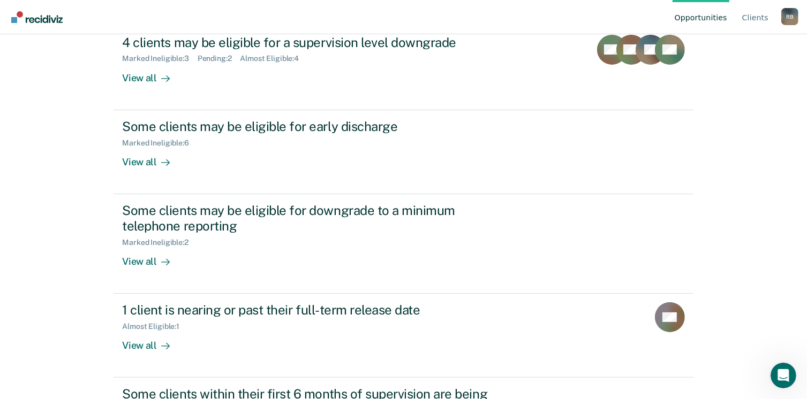
scroll to position [212, 0]
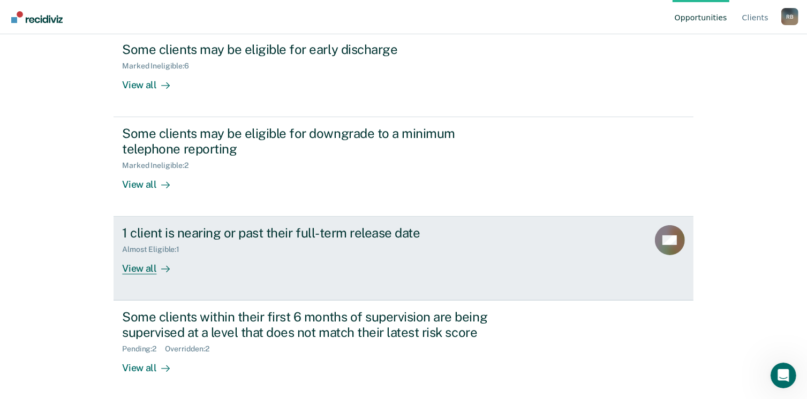
click at [237, 245] on div "Almost Eligible : 1" at bounding box center [310, 247] width 376 height 13
